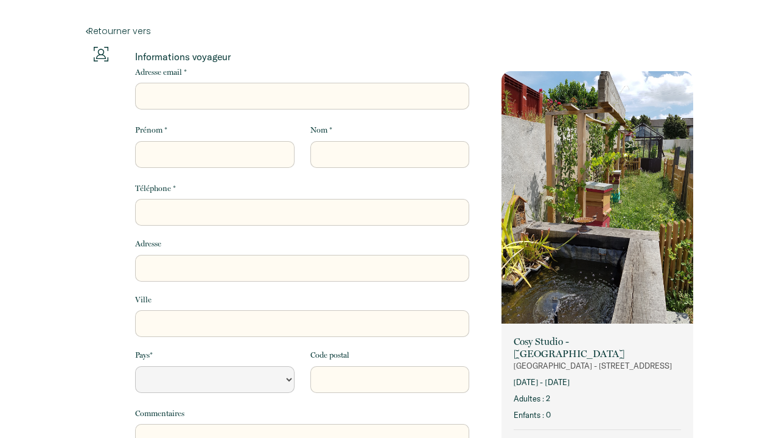
select select "Default select example"
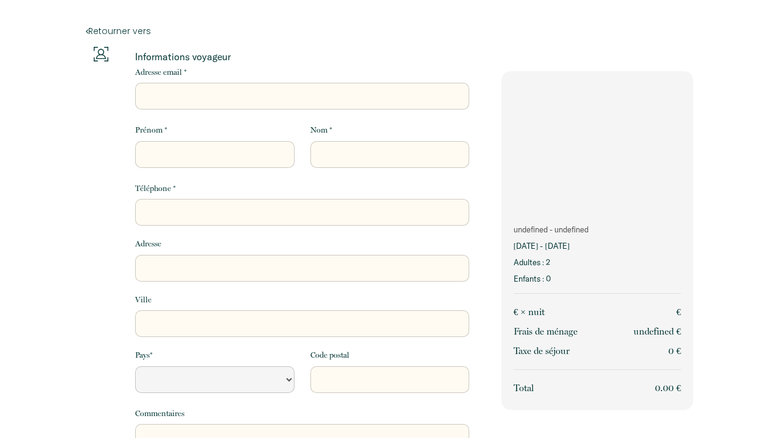
select select "Default select example"
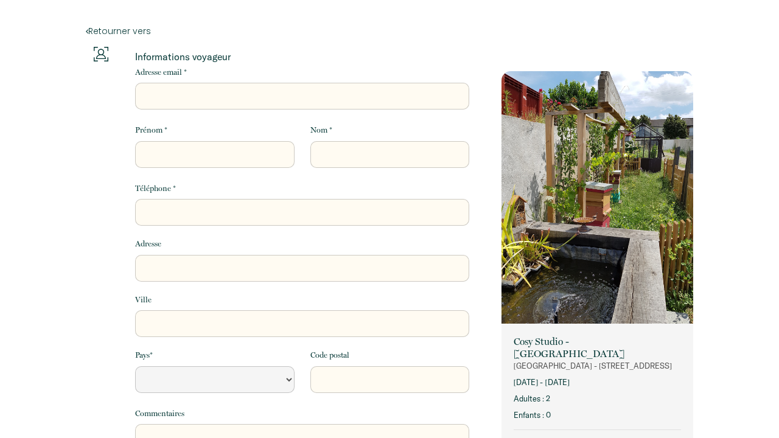
select select "Default select example"
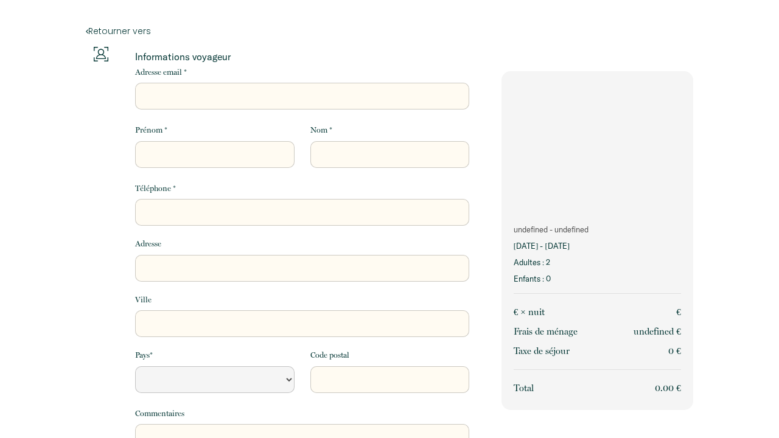
select select "Default select example"
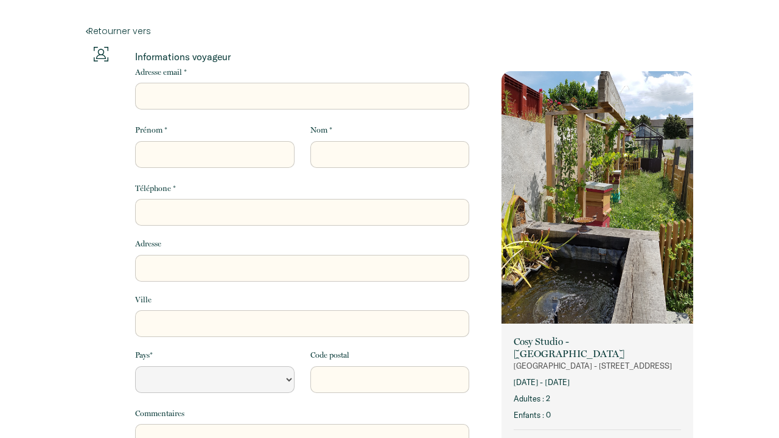
select select "Default select example"
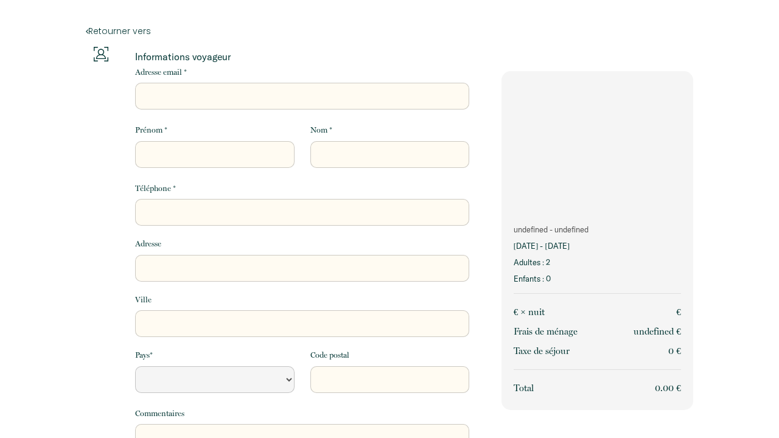
select select "Default select example"
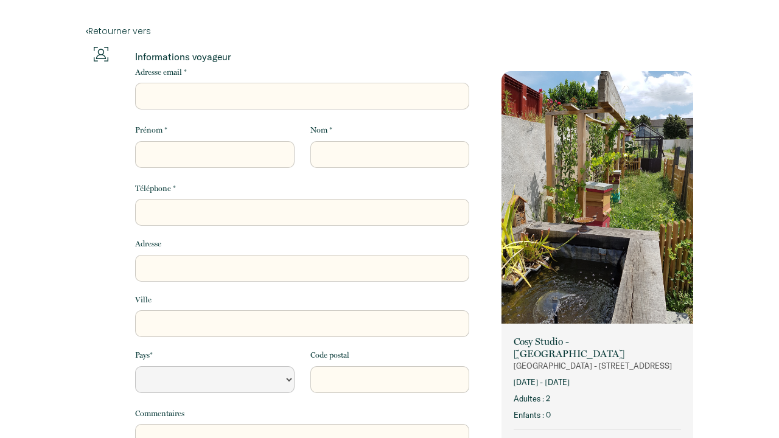
select select "Default select example"
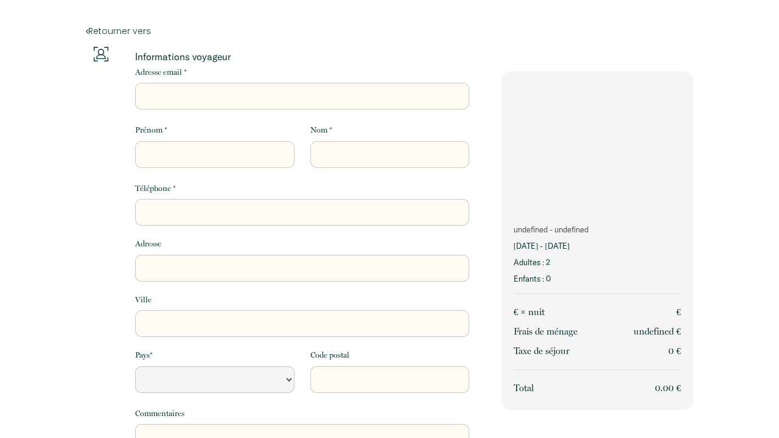
select select "Default select example"
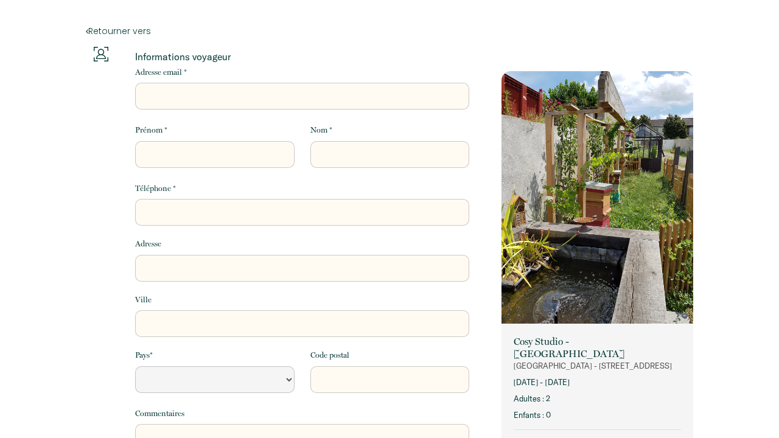
select select "Default select example"
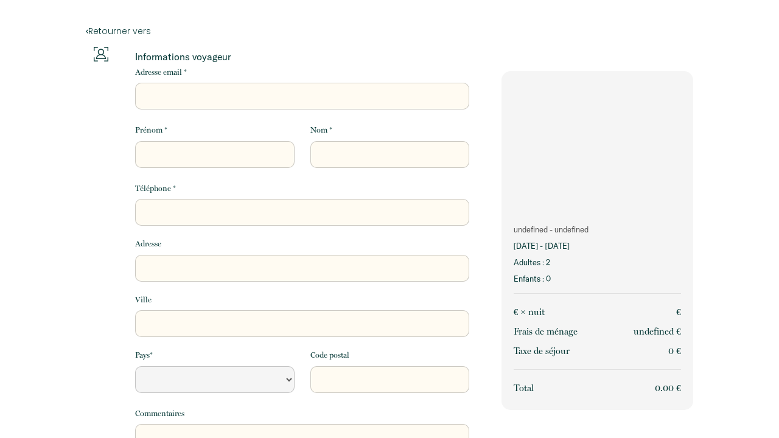
select select "Default select example"
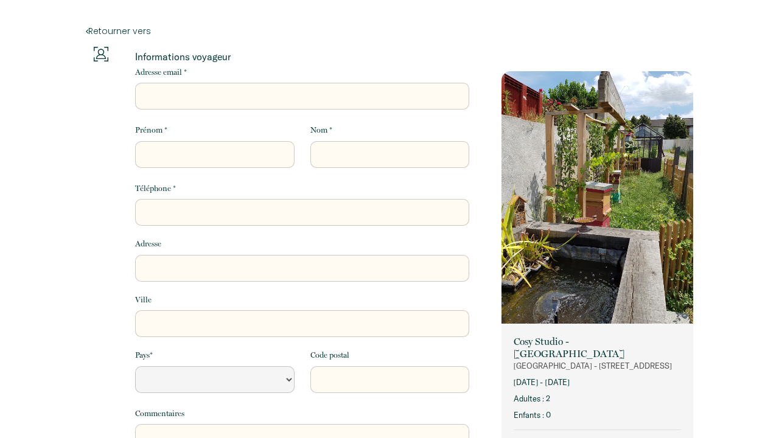
select select "Default select example"
